Goal: Task Accomplishment & Management: Use online tool/utility

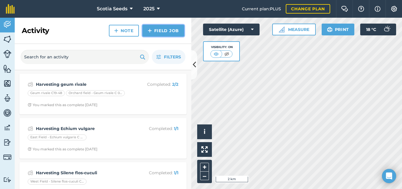
click at [152, 32] on img at bounding box center [150, 30] width 4 height 7
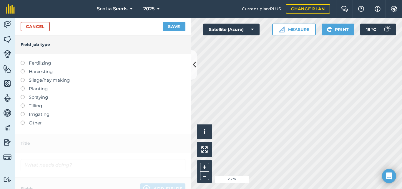
click at [21, 69] on label at bounding box center [25, 69] width 8 height 0
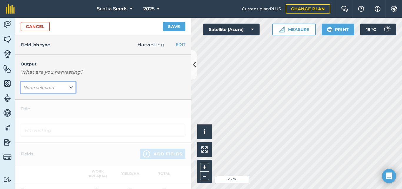
click at [70, 89] on icon at bounding box center [71, 87] width 4 height 6
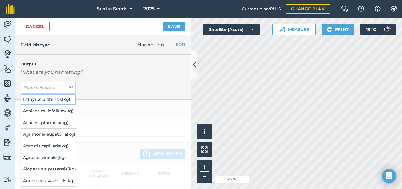
click at [44, 99] on button "Lathyrus pratensis ( kg )" at bounding box center [48, 99] width 55 height 11
type input "Harvesting Lathyrus pratensis"
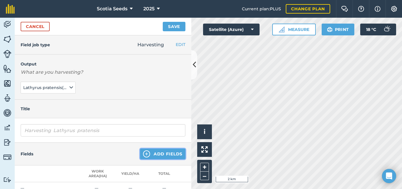
click at [152, 151] on button "Add Fields" at bounding box center [162, 153] width 45 height 11
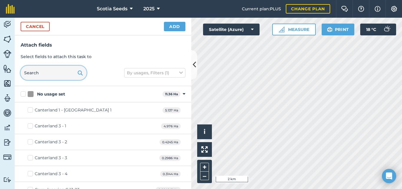
click at [49, 74] on input "text" at bounding box center [54, 73] width 66 height 14
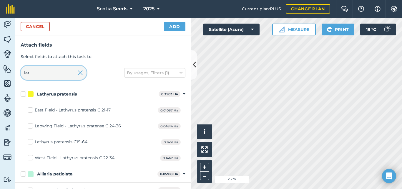
type input "lat"
click at [46, 127] on div "Lapwing Field - Lathyrus pratense C 24-36" at bounding box center [78, 126] width 86 height 6
click at [31, 126] on input "Lapwing Field - Lathyrus pratense C 24-36" at bounding box center [30, 125] width 4 height 4
checkbox input "true"
click at [180, 22] on button "Add" at bounding box center [174, 26] width 21 height 9
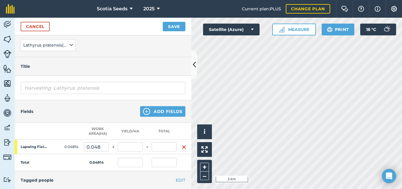
scroll to position [48, 0]
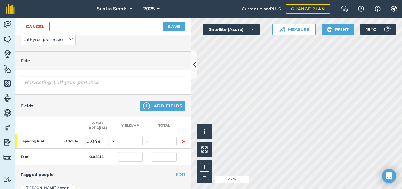
click at [186, 121] on th at bounding box center [183, 125] width 15 height 17
click at [175, 27] on button "Save" at bounding box center [174, 26] width 23 height 9
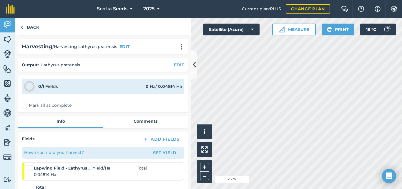
click at [24, 105] on label "Mark all as complete" at bounding box center [47, 105] width 50 height 6
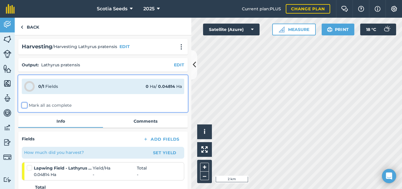
click at [24, 105] on input "Mark all as complete" at bounding box center [24, 104] width 4 height 4
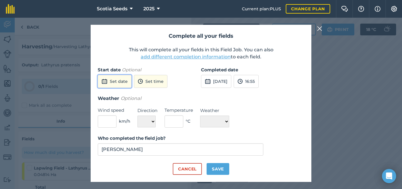
click at [114, 78] on button "Set date" at bounding box center [115, 81] width 34 height 13
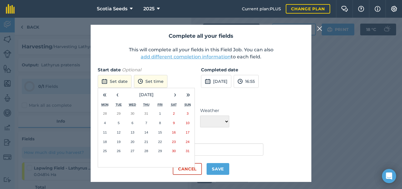
click at [104, 141] on abbr "18" at bounding box center [105, 141] width 4 height 4
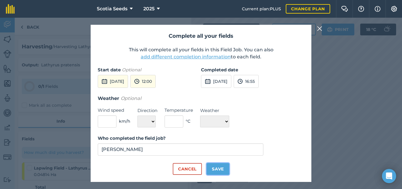
click at [218, 169] on button "Save" at bounding box center [217, 169] width 23 height 12
checkbox input "true"
